Goal: Task Accomplishment & Management: Complete application form

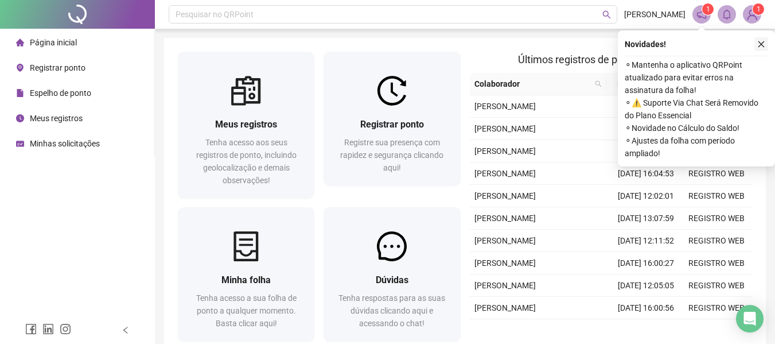
click at [766, 44] on button "button" at bounding box center [761, 44] width 14 height 14
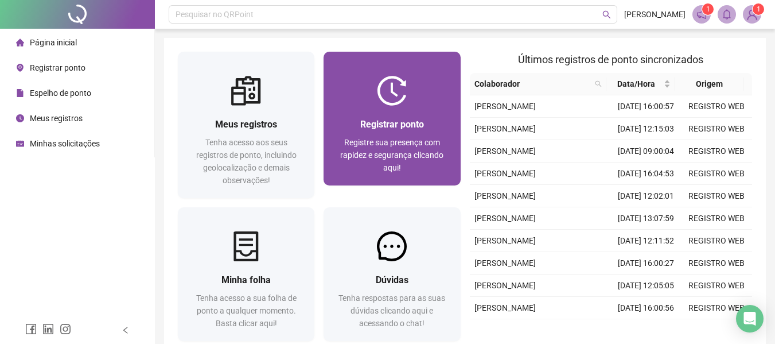
click at [422, 119] on span "Registrar ponto" at bounding box center [392, 124] width 64 height 11
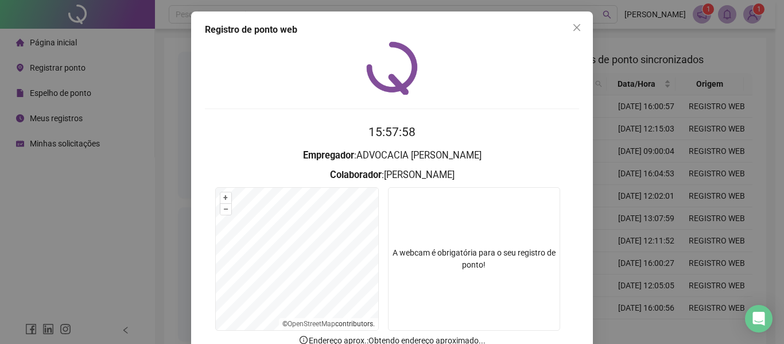
scroll to position [79, 0]
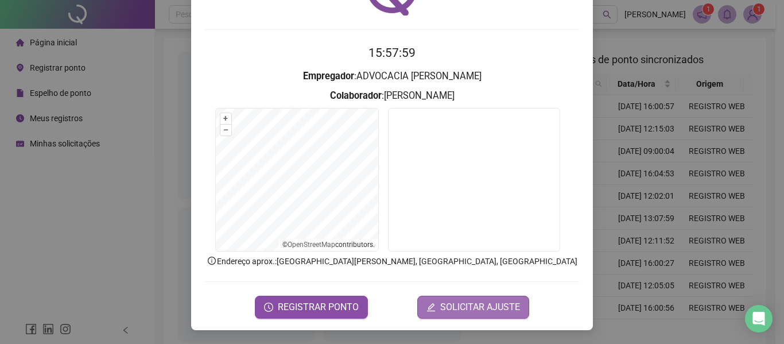
click at [448, 309] on span "SOLICITAR AJUSTE" at bounding box center [480, 307] width 80 height 14
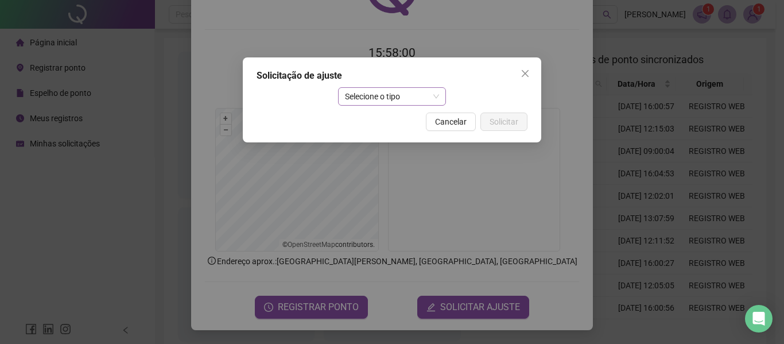
click at [377, 95] on span "Selecione o tipo" at bounding box center [392, 96] width 95 height 17
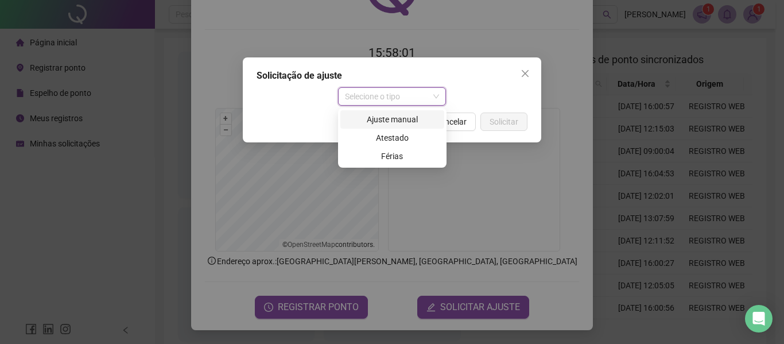
click at [394, 120] on div "Ajuste manual" at bounding box center [392, 119] width 90 height 13
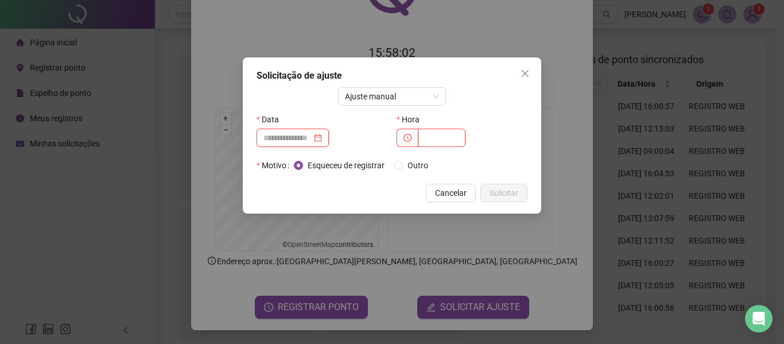
click at [306, 138] on input at bounding box center [287, 137] width 48 height 13
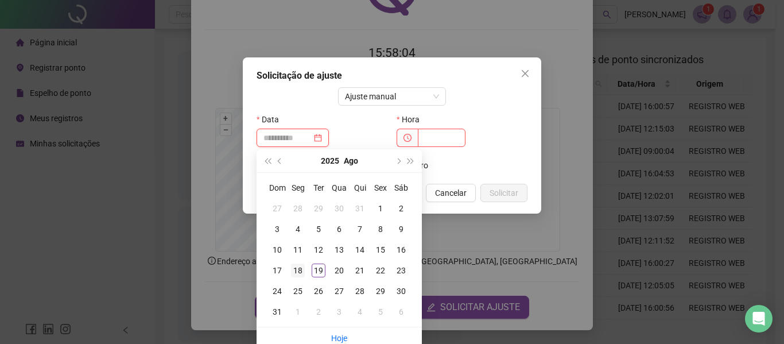
type input "**********"
click at [304, 268] on div "18" at bounding box center [298, 270] width 14 height 14
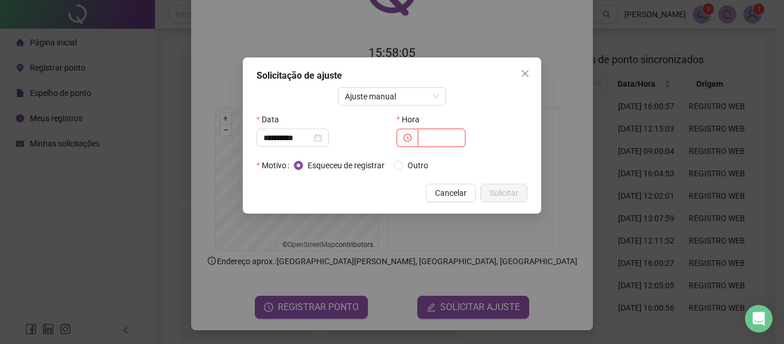
click at [435, 142] on input "text" at bounding box center [442, 137] width 48 height 18
type input "*****"
click at [496, 192] on span "Solicitar" at bounding box center [503, 192] width 29 height 13
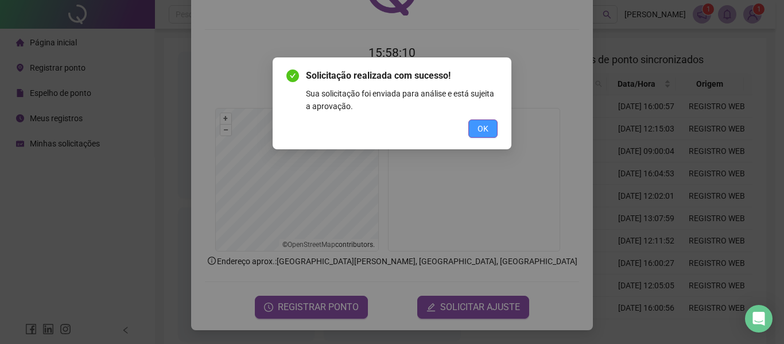
click at [477, 131] on button "OK" at bounding box center [482, 128] width 29 height 18
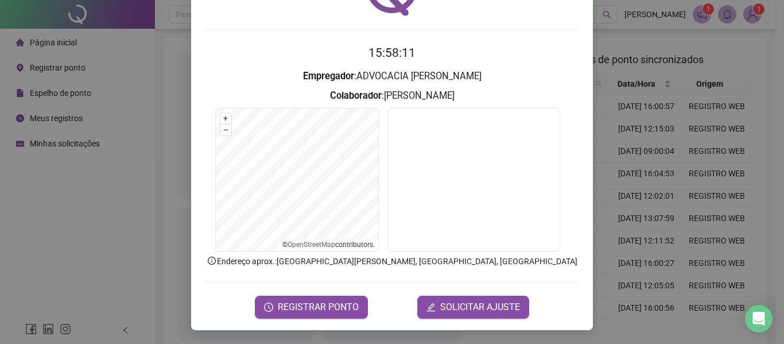
click at [448, 286] on form "15:58:11 Empregador : ADVOCACIA DE [PERSON_NAME] : [PERSON_NAME] + – ⇧ › © Open…" at bounding box center [392, 181] width 374 height 274
click at [453, 305] on span "SOLICITAR AJUSTE" at bounding box center [480, 307] width 80 height 14
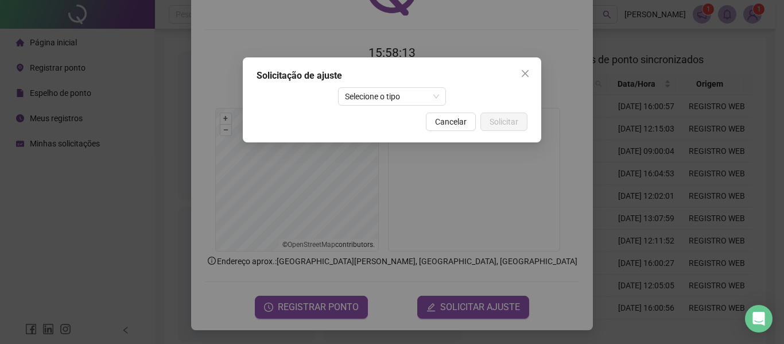
click at [396, 107] on div "Solicitação de ajuste Selecione o tipo Cancelar Solicitar" at bounding box center [392, 99] width 298 height 85
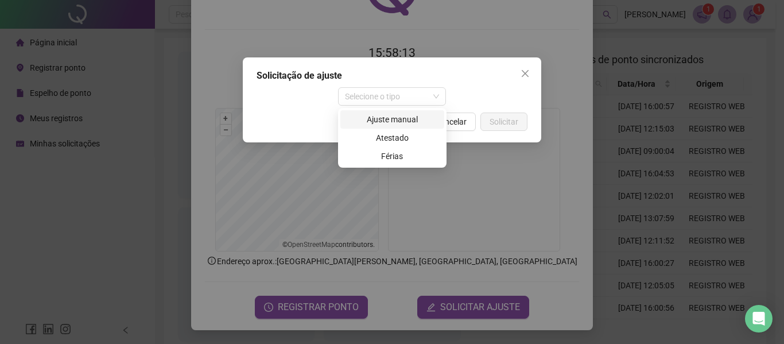
drag, startPoint x: 400, startPoint y: 98, endPoint x: 404, endPoint y: 110, distance: 12.2
click at [400, 98] on span "Selecione o tipo" at bounding box center [392, 96] width 95 height 17
click at [406, 119] on div "Ajuste manual" at bounding box center [392, 119] width 90 height 13
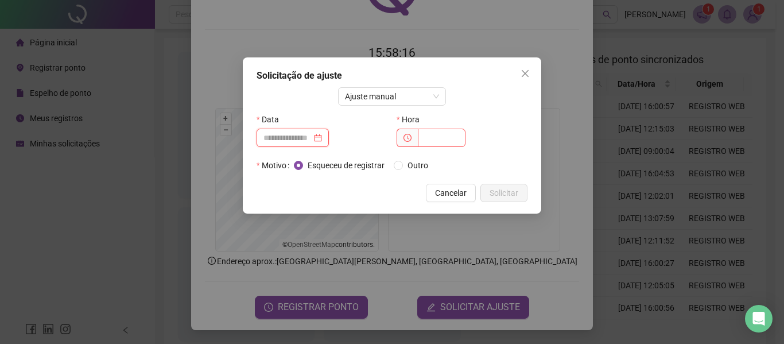
click at [294, 142] on input at bounding box center [287, 137] width 48 height 13
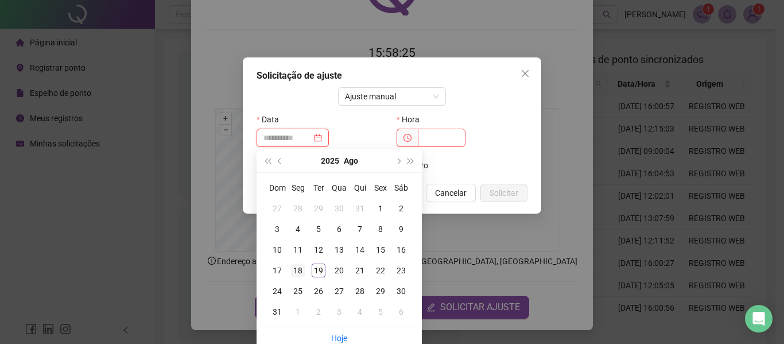
type input "**********"
click at [299, 264] on div "18" at bounding box center [298, 270] width 14 height 14
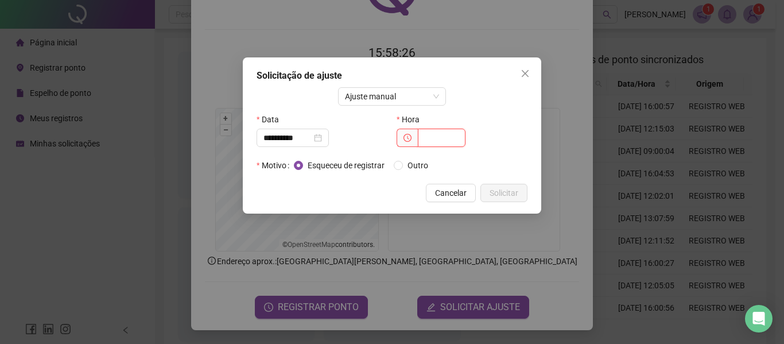
click at [447, 137] on input "text" at bounding box center [442, 137] width 48 height 18
type input "*****"
click at [504, 188] on span "Solicitar" at bounding box center [503, 192] width 29 height 13
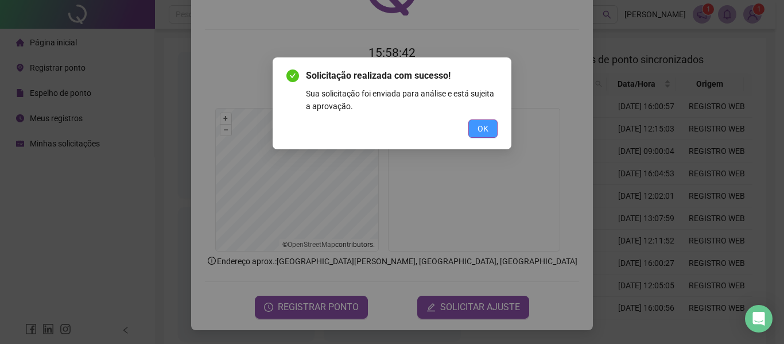
click at [489, 125] on button "OK" at bounding box center [482, 128] width 29 height 18
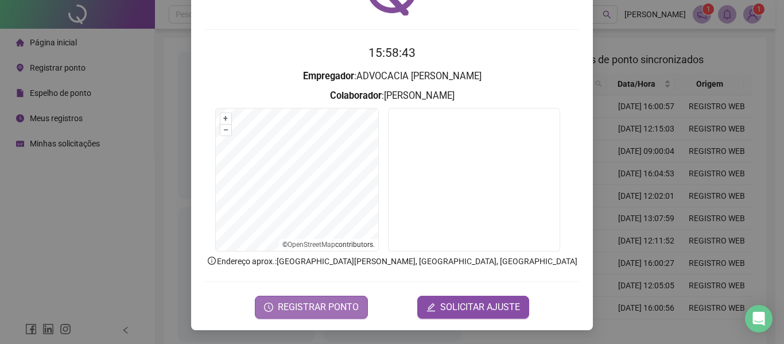
click at [328, 315] on button "REGISTRAR PONTO" at bounding box center [311, 306] width 113 height 23
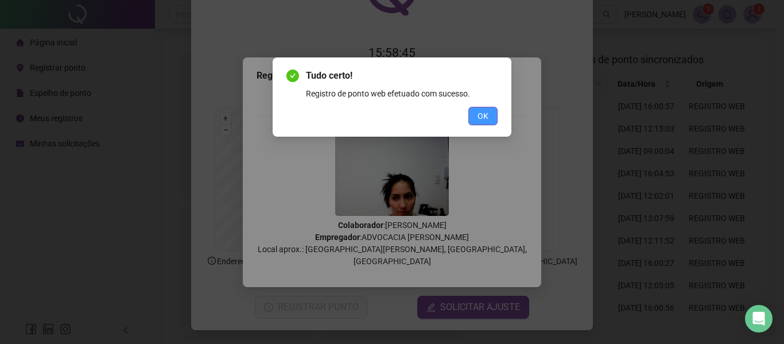
click at [478, 120] on span "OK" at bounding box center [482, 116] width 11 height 13
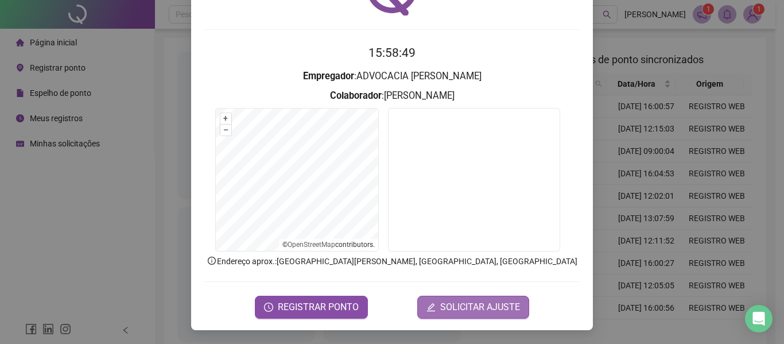
click at [449, 310] on span "SOLICITAR AJUSTE" at bounding box center [480, 307] width 80 height 14
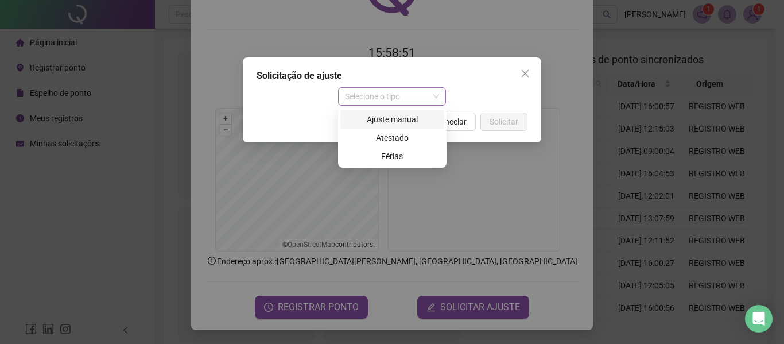
click at [400, 101] on span "Selecione o tipo" at bounding box center [392, 96] width 95 height 17
click at [387, 122] on div "Ajuste manual" at bounding box center [392, 119] width 90 height 13
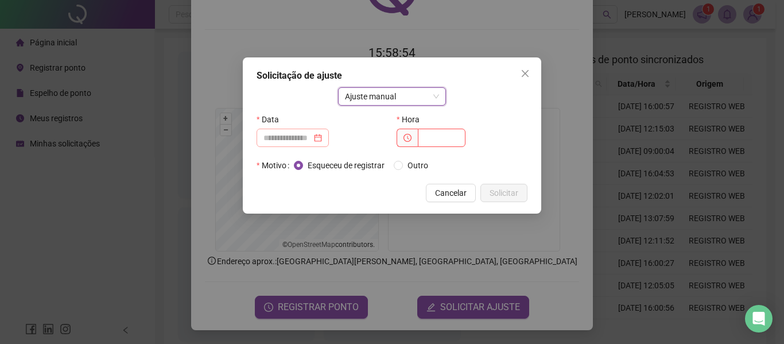
drag, startPoint x: 305, startPoint y: 145, endPoint x: 302, endPoint y: 139, distance: 6.4
click at [304, 145] on div at bounding box center [292, 137] width 72 height 18
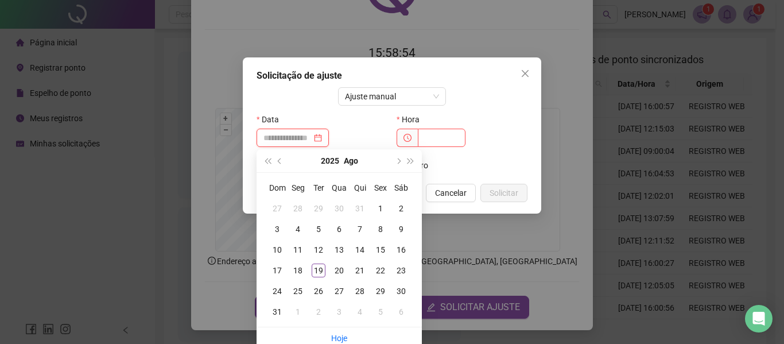
click at [302, 139] on input at bounding box center [287, 137] width 48 height 13
type input "**********"
click at [300, 272] on div "18" at bounding box center [298, 270] width 14 height 14
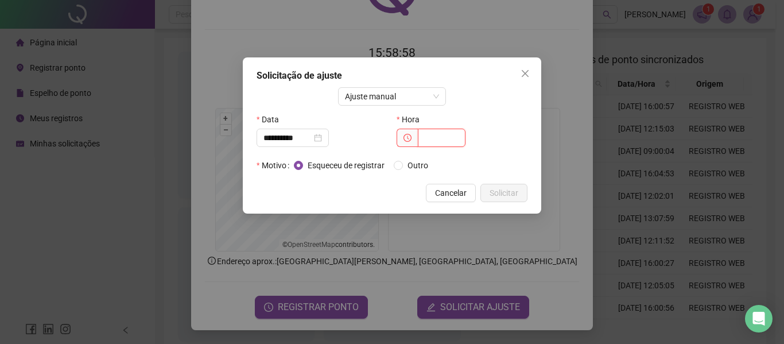
click at [454, 133] on input "text" at bounding box center [442, 137] width 48 height 18
type input "*****"
click at [504, 190] on span "Solicitar" at bounding box center [503, 192] width 29 height 13
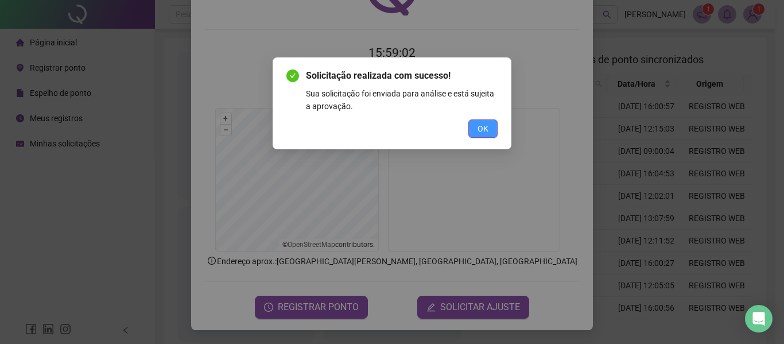
click at [489, 136] on button "OK" at bounding box center [482, 128] width 29 height 18
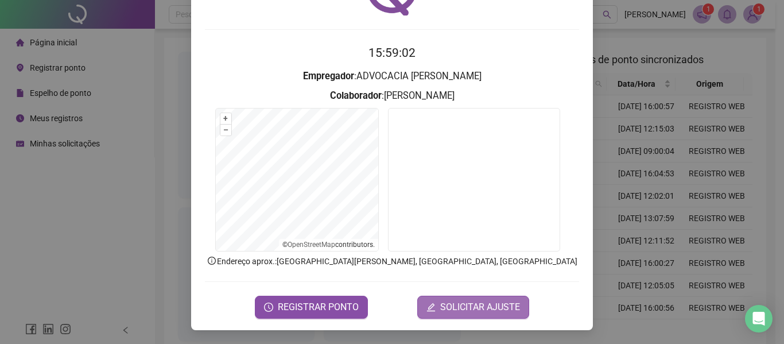
click at [470, 314] on button "SOLICITAR AJUSTE" at bounding box center [473, 306] width 112 height 23
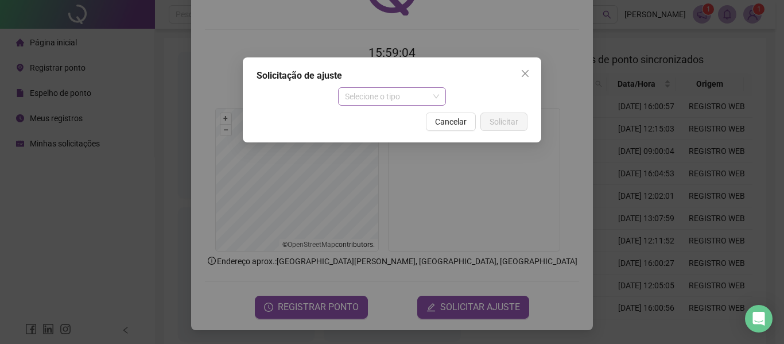
click at [417, 96] on span "Selecione o tipo" at bounding box center [392, 96] width 95 height 17
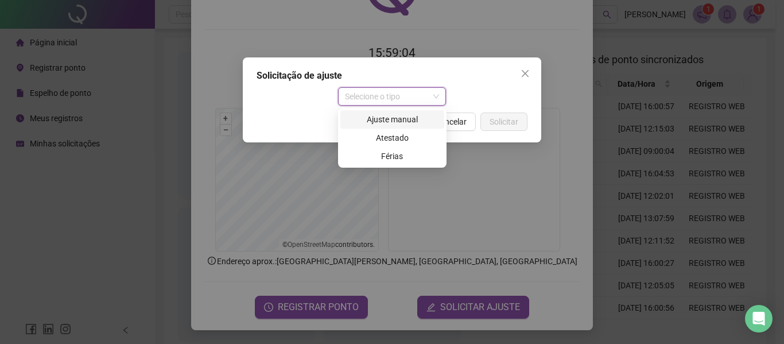
click at [394, 120] on div "Ajuste manual" at bounding box center [392, 119] width 90 height 13
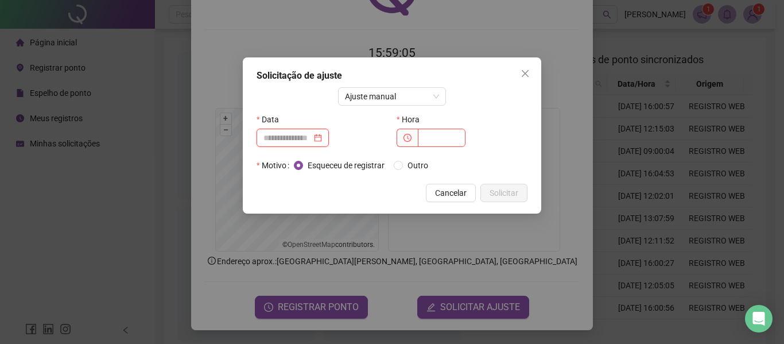
click at [301, 140] on input at bounding box center [287, 137] width 48 height 13
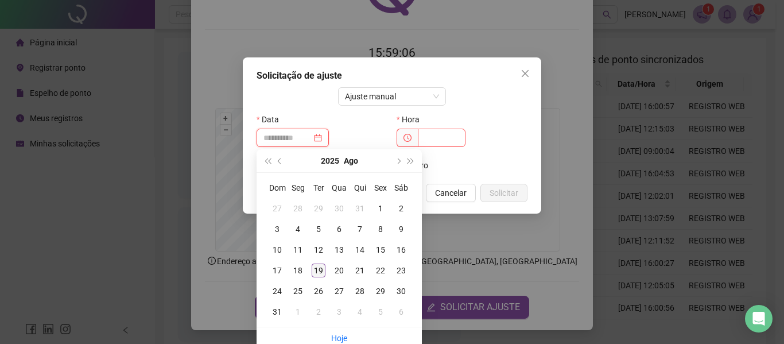
type input "**********"
click at [321, 266] on div "19" at bounding box center [318, 270] width 14 height 14
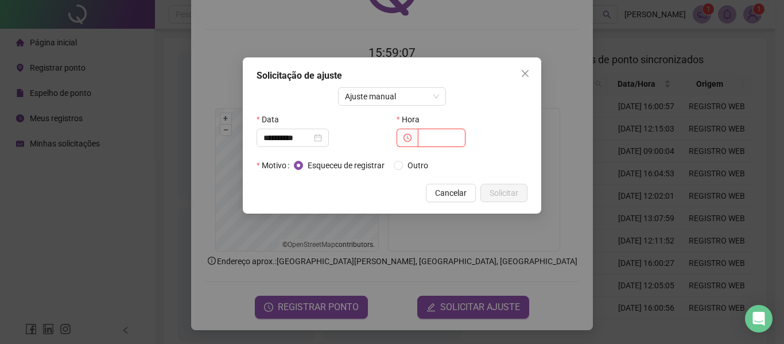
click at [427, 135] on input "text" at bounding box center [442, 137] width 48 height 18
type input "*****"
click at [491, 188] on span "Solicitar" at bounding box center [503, 192] width 29 height 13
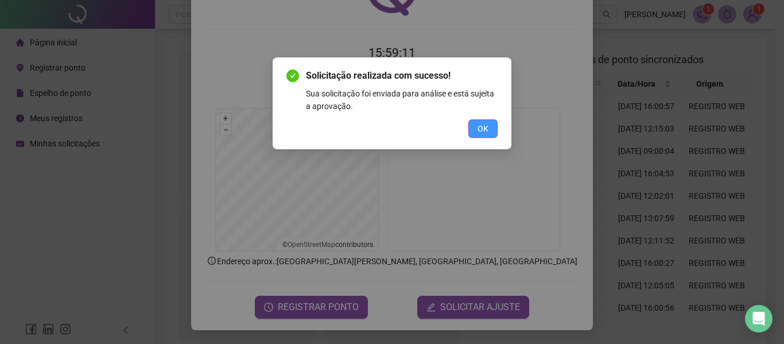
click at [482, 137] on button "OK" at bounding box center [482, 128] width 29 height 18
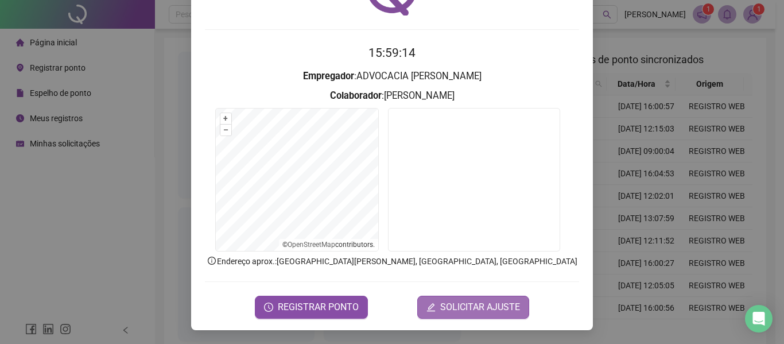
click at [426, 301] on button "SOLICITAR AJUSTE" at bounding box center [473, 306] width 112 height 23
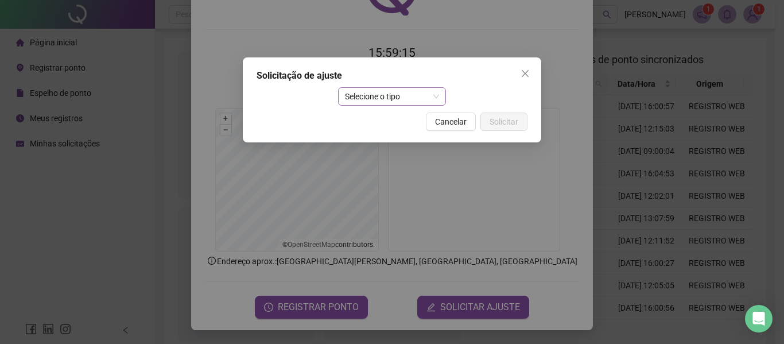
click at [415, 96] on span "Selecione o tipo" at bounding box center [392, 96] width 95 height 17
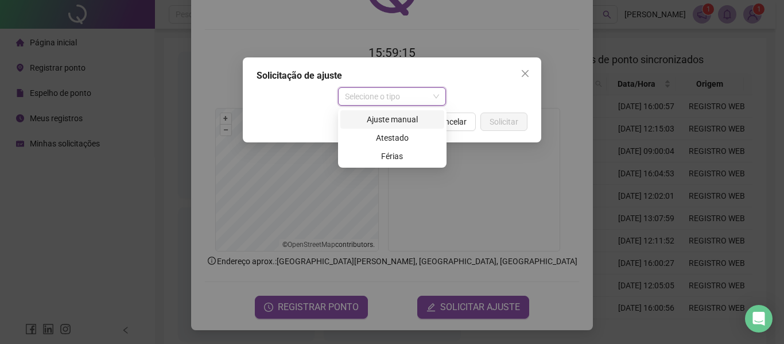
click at [395, 120] on div "Ajuste manual" at bounding box center [392, 119] width 90 height 13
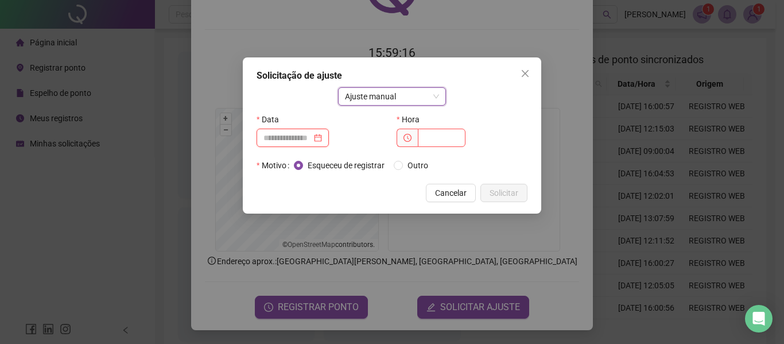
click at [299, 133] on input at bounding box center [287, 137] width 48 height 13
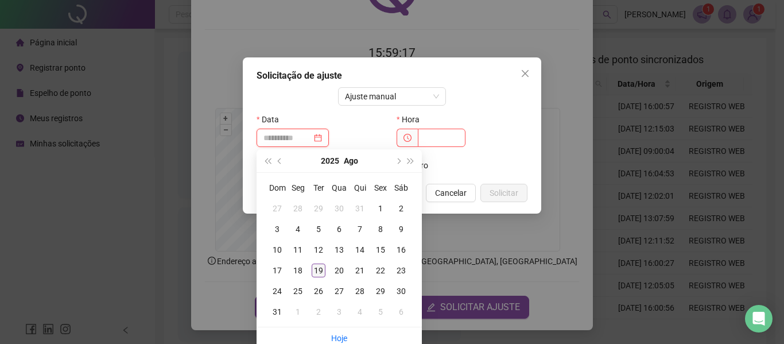
type input "**********"
click at [312, 270] on div "19" at bounding box center [318, 270] width 14 height 14
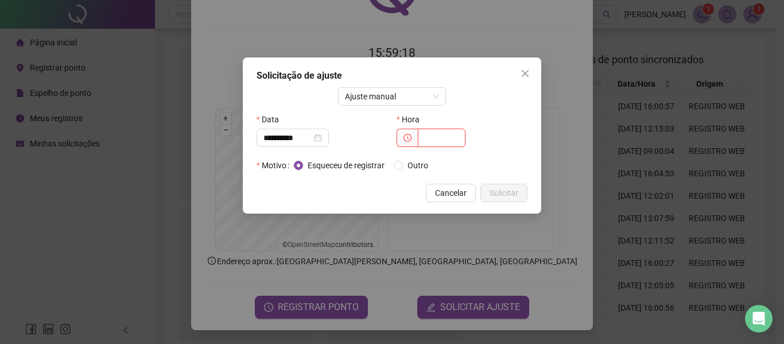
click at [441, 131] on input "text" at bounding box center [442, 137] width 48 height 18
type input "*****"
click at [506, 186] on button "Solicitar" at bounding box center [503, 193] width 47 height 18
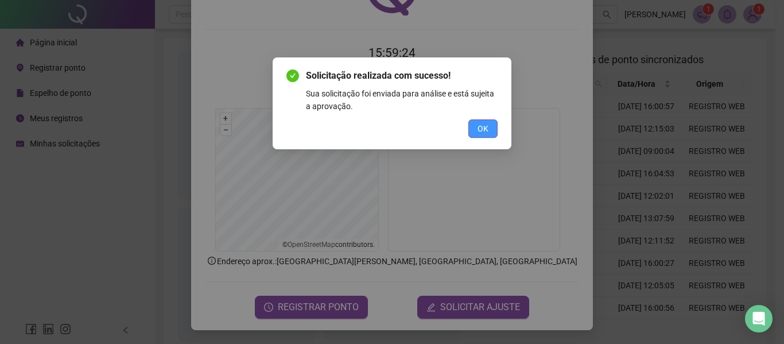
click at [488, 126] on button "OK" at bounding box center [482, 128] width 29 height 18
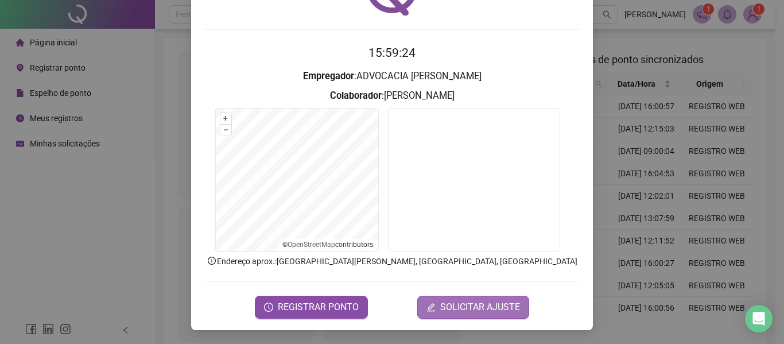
click at [489, 305] on span "SOLICITAR AJUSTE" at bounding box center [480, 307] width 80 height 14
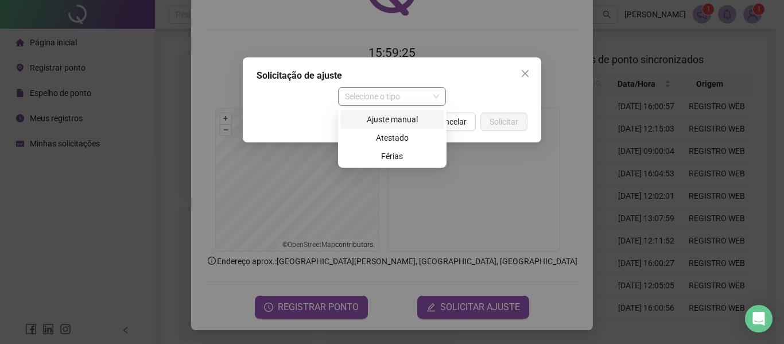
click at [433, 92] on span "Selecione o tipo" at bounding box center [392, 96] width 95 height 17
click at [414, 124] on div "Ajuste manual" at bounding box center [392, 119] width 90 height 13
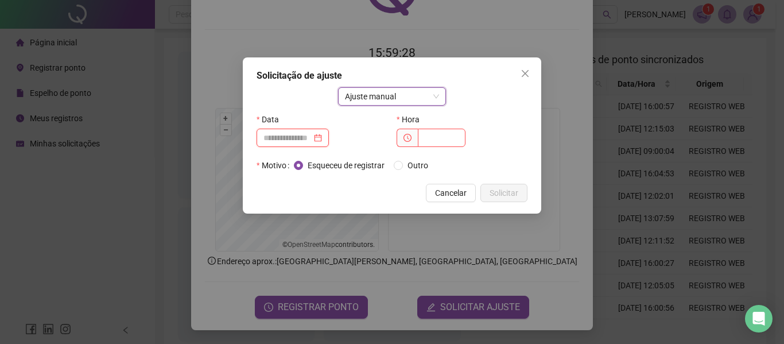
click at [291, 138] on input at bounding box center [287, 137] width 48 height 13
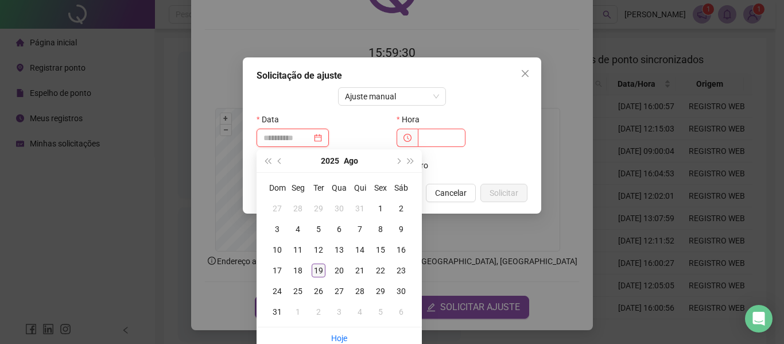
type input "**********"
click at [320, 273] on div "19" at bounding box center [318, 270] width 14 height 14
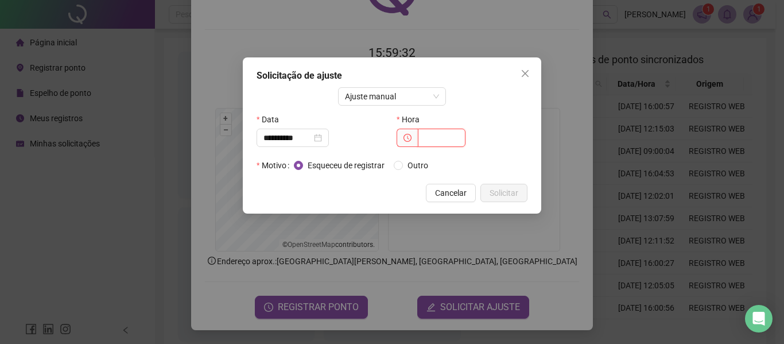
click at [435, 142] on input "text" at bounding box center [442, 137] width 48 height 18
type input "*****"
click at [517, 188] on span "Solicitar" at bounding box center [503, 192] width 29 height 13
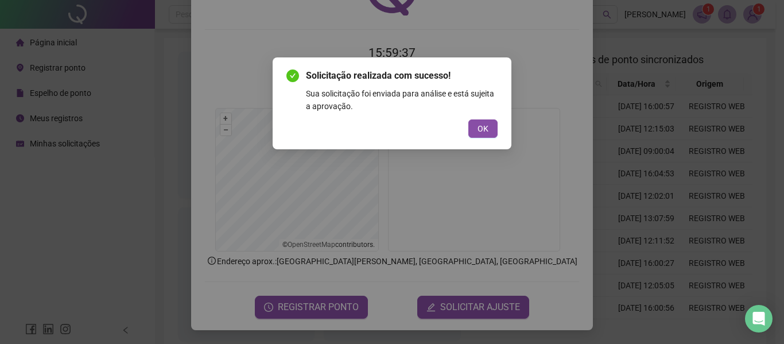
click at [494, 139] on div "Solicitação realizada com sucesso! Sua solicitação foi enviada para análise e e…" at bounding box center [391, 103] width 239 height 92
click at [486, 131] on span "OK" at bounding box center [482, 128] width 11 height 13
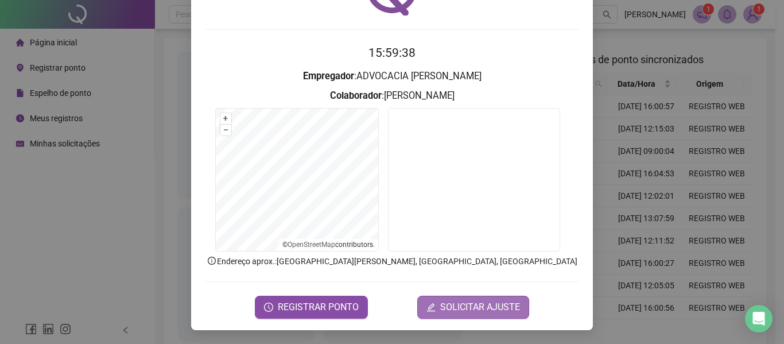
click at [470, 307] on span "SOLICITAR AJUSTE" at bounding box center [480, 307] width 80 height 14
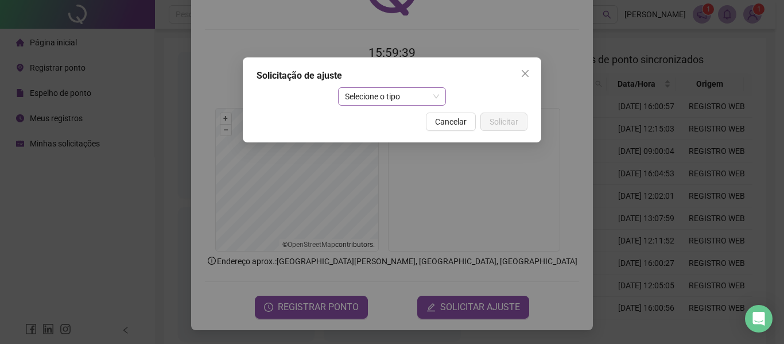
click at [407, 96] on span "Selecione o tipo" at bounding box center [392, 96] width 95 height 17
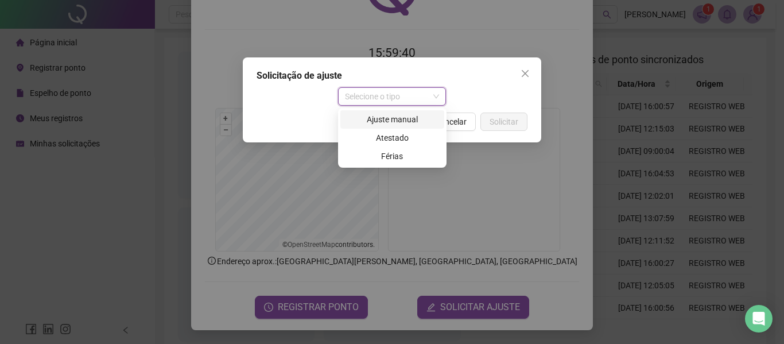
click at [398, 126] on div "Ajuste manual" at bounding box center [392, 119] width 104 height 18
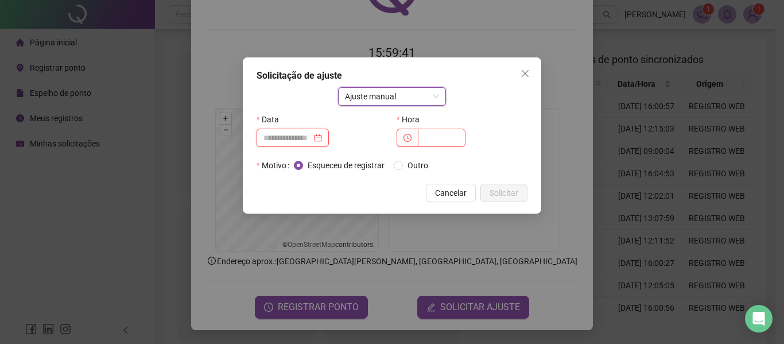
click at [295, 139] on input at bounding box center [287, 137] width 48 height 13
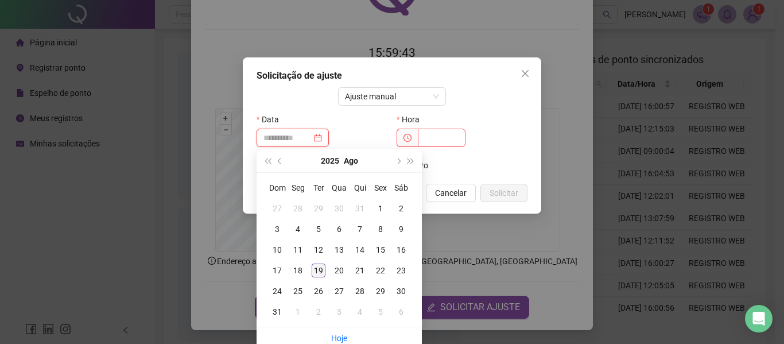
type input "**********"
click at [321, 263] on td "19" at bounding box center [318, 270] width 21 height 21
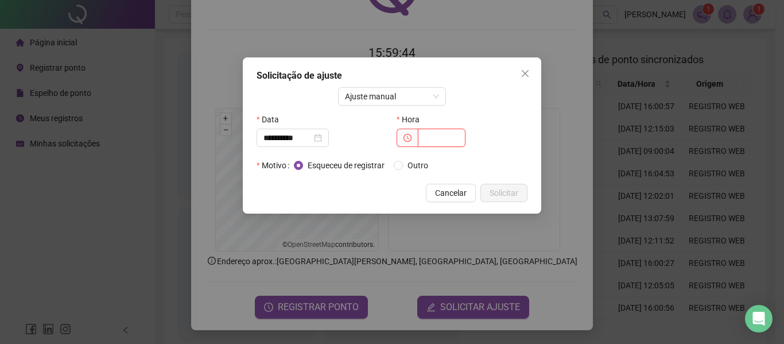
click at [443, 130] on input "text" at bounding box center [442, 137] width 48 height 18
type input "*****"
click at [505, 189] on span "Solicitar" at bounding box center [503, 192] width 29 height 13
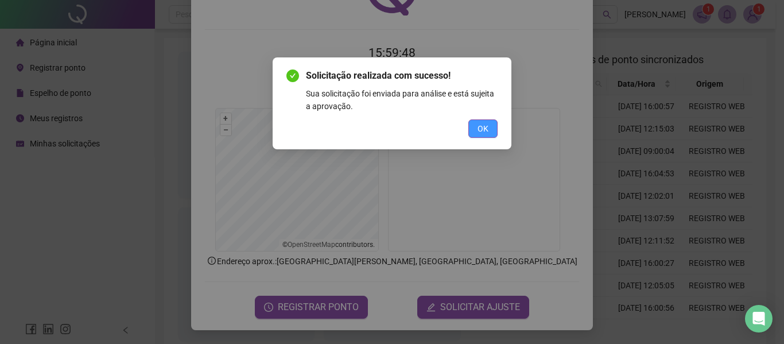
click at [492, 126] on button "OK" at bounding box center [482, 128] width 29 height 18
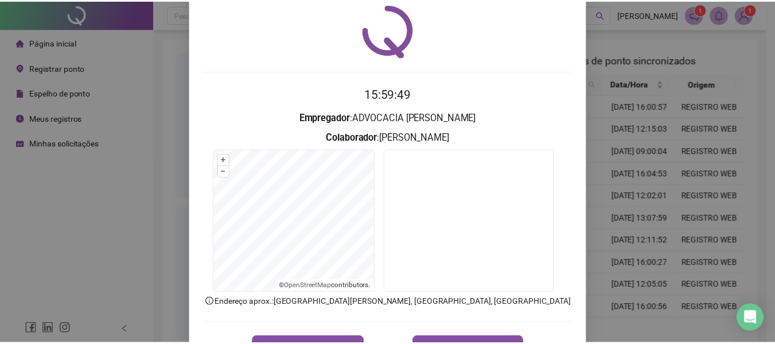
scroll to position [0, 0]
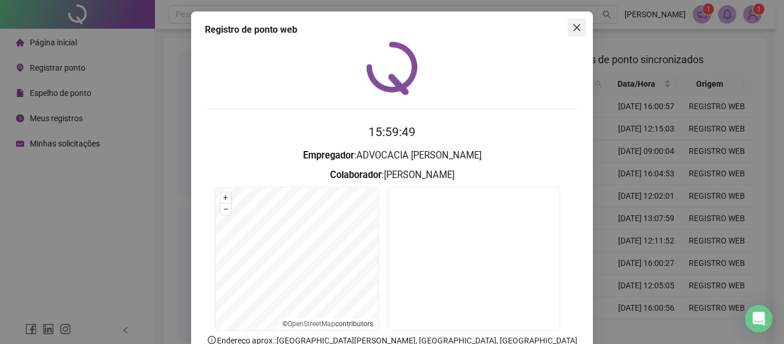
click at [567, 28] on span "Close" at bounding box center [576, 27] width 18 height 9
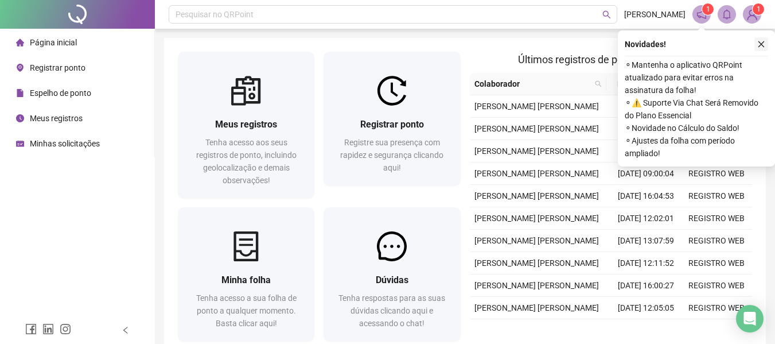
click at [762, 45] on icon "close" at bounding box center [761, 44] width 6 height 6
